Goal: Transaction & Acquisition: Purchase product/service

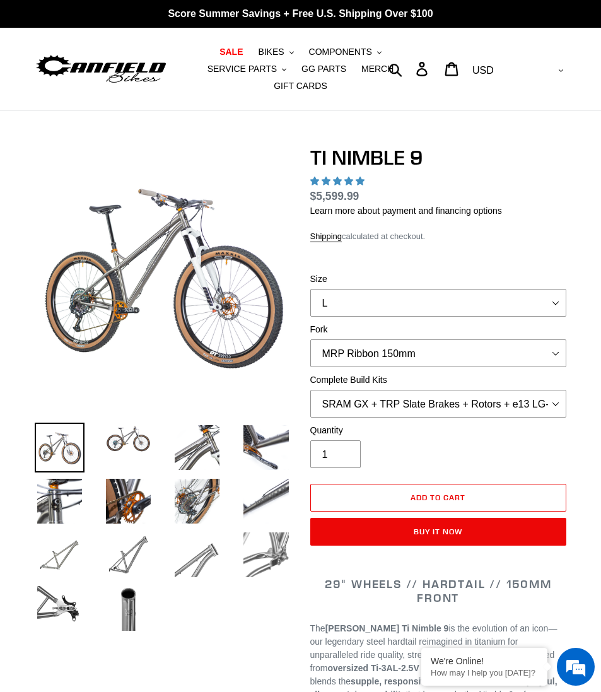
select select "highest-rating"
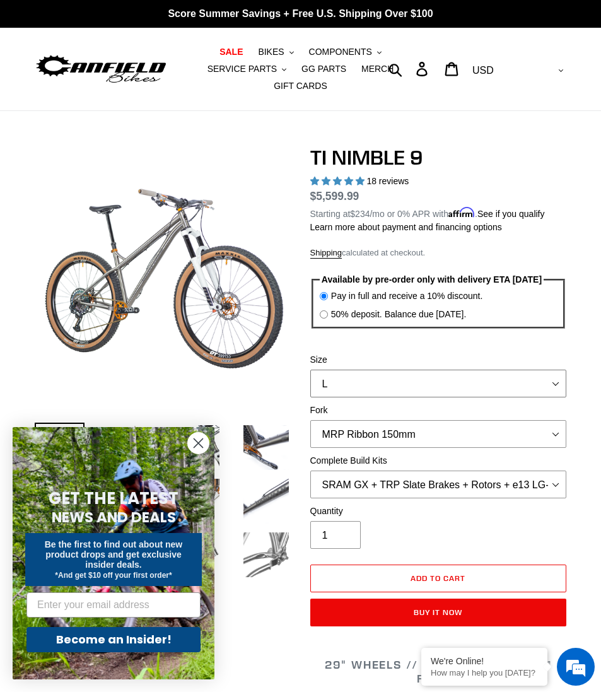
click at [537, 397] on select "S M L XL / XXL (Specify at checkout)" at bounding box center [438, 384] width 257 height 28
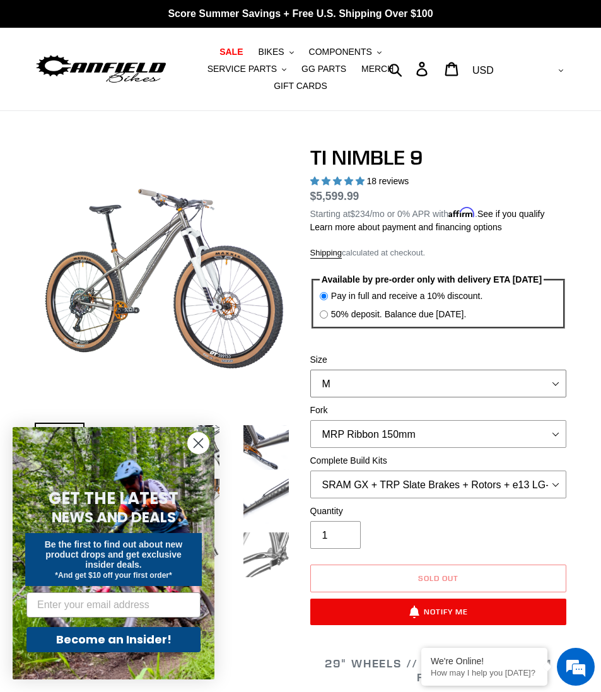
click at [548, 397] on select "S M L XL / XXL (Specify at checkout)" at bounding box center [438, 384] width 257 height 28
select select "L"
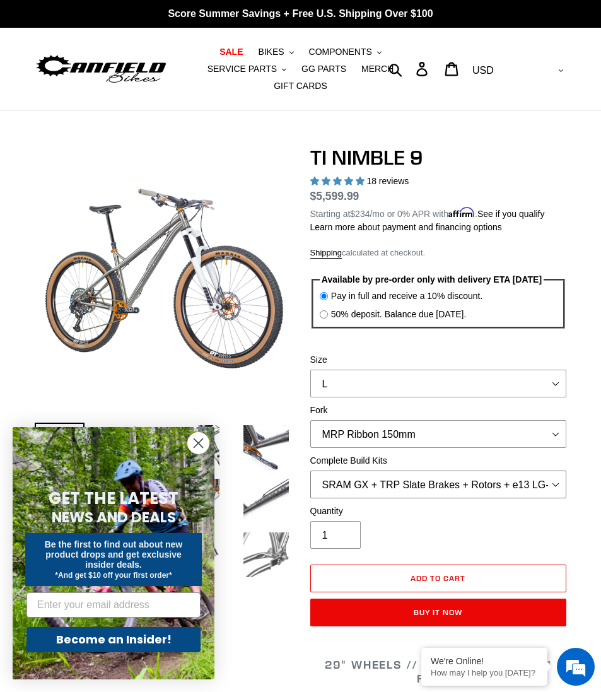
click at [547, 498] on select "SRAM GX + TRP Slate Brakes + Rotors + e13 LG-1 Wheels SHIMANO XT + SHIMANO brak…" at bounding box center [438, 484] width 257 height 28
select select "Complete Build Kit - None (Contact us for Custom Builds)"
click at [546, 448] on select "MRP Ribbon 150mm RockShox Lyrik 150mm Fox Factory 36 150mm Cane Creek Helm 150m…" at bounding box center [438, 434] width 257 height 28
select select "Fork - None"
